Goal: Task Accomplishment & Management: Manage account settings

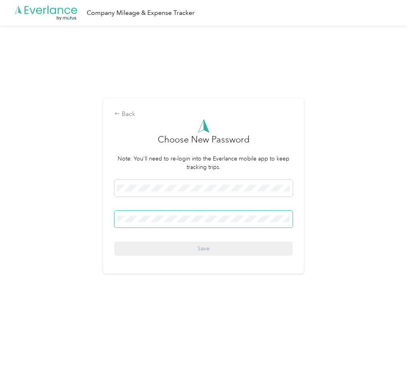
click at [186, 215] on span at bounding box center [203, 218] width 178 height 17
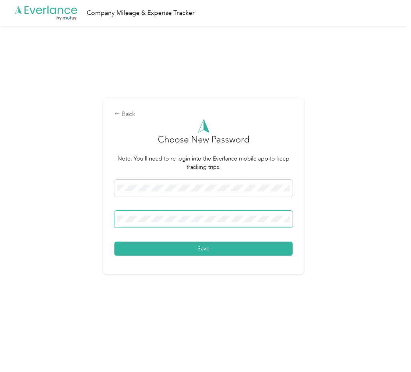
click at [114, 241] on button "Save" at bounding box center [203, 248] width 178 height 14
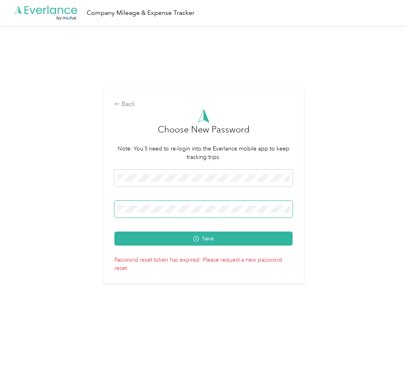
click at [114, 231] on button "Save" at bounding box center [203, 238] width 178 height 14
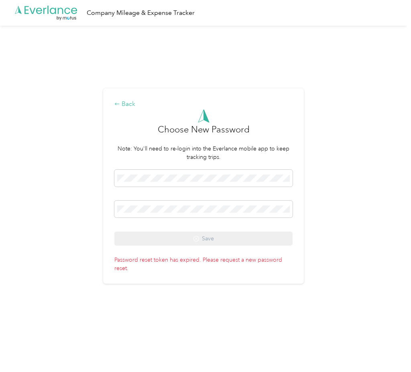
click at [125, 104] on div "Back" at bounding box center [203, 104] width 178 height 10
